Goal: Transaction & Acquisition: Purchase product/service

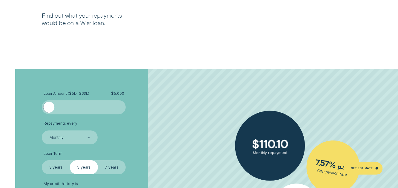
scroll to position [935, 0]
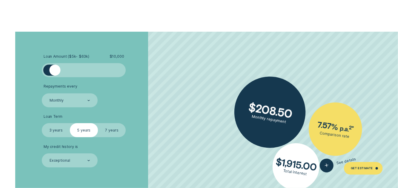
drag, startPoint x: 49, startPoint y: 73, endPoint x: 56, endPoint y: 76, distance: 8.1
click at [56, 76] on div at bounding box center [84, 70] width 84 height 14
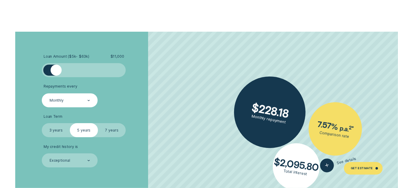
click at [89, 99] on div at bounding box center [88, 100] width 3 height 13
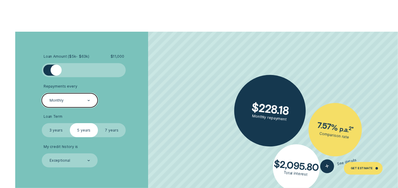
click at [89, 99] on div at bounding box center [88, 100] width 3 height 13
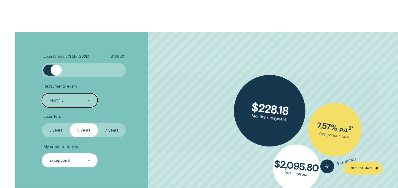
click at [89, 160] on icon at bounding box center [88, 160] width 3 height 1
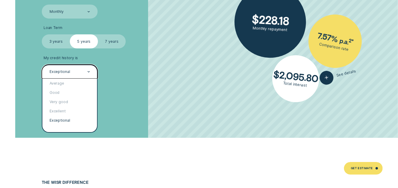
scroll to position [1039, 0]
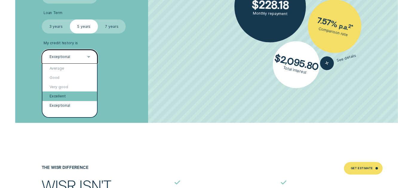
click at [60, 94] on div "Excellent" at bounding box center [69, 95] width 54 height 9
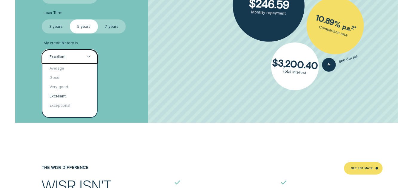
click at [89, 57] on icon at bounding box center [88, 56] width 3 height 1
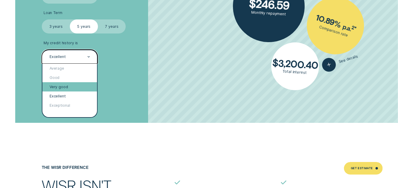
click at [65, 87] on div "Very good" at bounding box center [69, 86] width 54 height 9
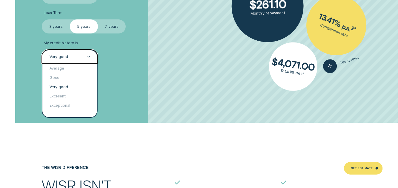
click at [90, 56] on icon at bounding box center [88, 56] width 3 height 1
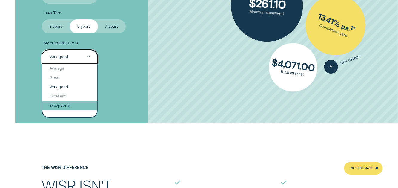
click at [71, 104] on div "Exceptional" at bounding box center [69, 105] width 54 height 9
click at [71, 104] on div "Loan Amount ( $5k - $63k ) $ 11,000 Repayments every Monthly Loan Term Select L…" at bounding box center [106, 25] width 133 height 195
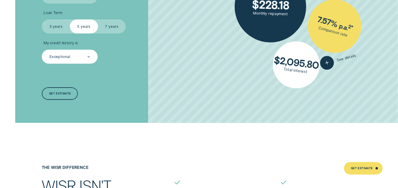
click at [79, 60] on div "Exceptional" at bounding box center [70, 57] width 56 height 14
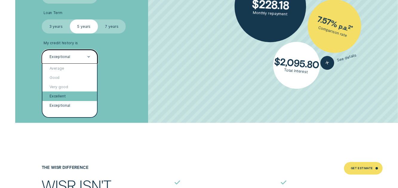
click at [60, 96] on div "Excellent" at bounding box center [69, 95] width 54 height 9
